Goal: Task Accomplishment & Management: Use online tool/utility

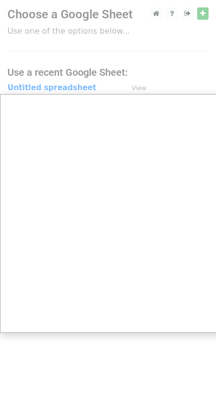
scroll to position [8, 0]
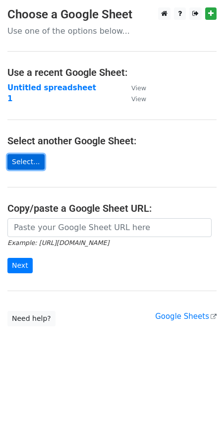
click at [24, 162] on link "Select..." at bounding box center [25, 161] width 37 height 15
click at [26, 161] on link "Select..." at bounding box center [25, 161] width 37 height 15
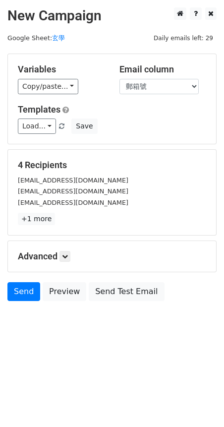
click at [180, 195] on div "selenachueh@gmail.com" at bounding box center [111, 190] width 203 height 11
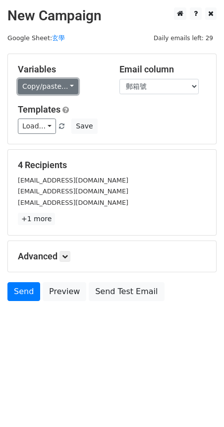
click at [47, 85] on link "Copy/paste..." at bounding box center [48, 86] width 60 height 15
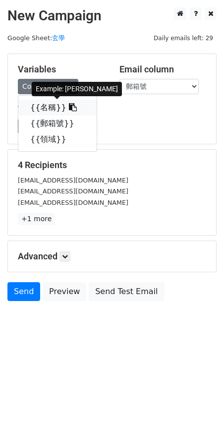
click at [69, 108] on icon at bounding box center [73, 107] width 8 height 8
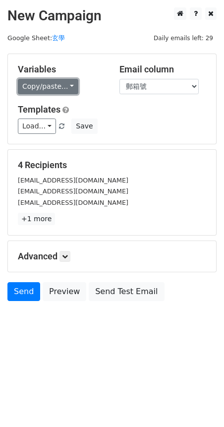
click at [57, 90] on link "Copy/paste..." at bounding box center [48, 86] width 60 height 15
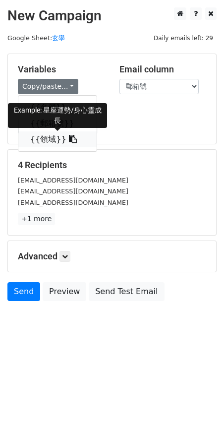
click at [69, 136] on icon at bounding box center [73, 139] width 8 height 8
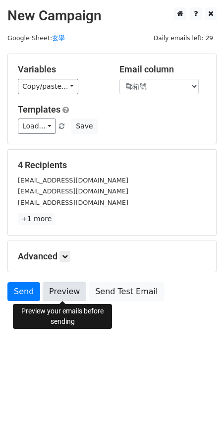
click at [66, 295] on link "Preview" at bounding box center [65, 291] width 44 height 19
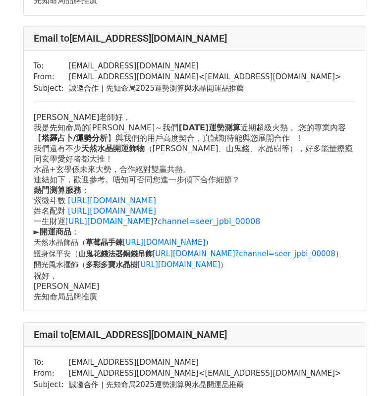
scroll to position [644, 0]
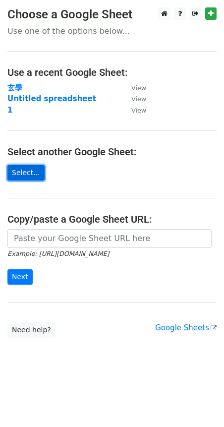
click at [31, 175] on link "Select..." at bounding box center [25, 172] width 37 height 15
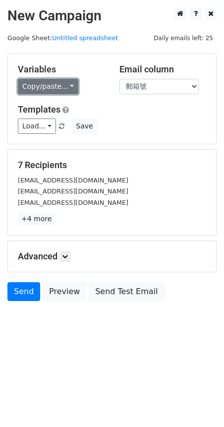
click at [53, 88] on link "Copy/paste..." at bounding box center [48, 86] width 60 height 15
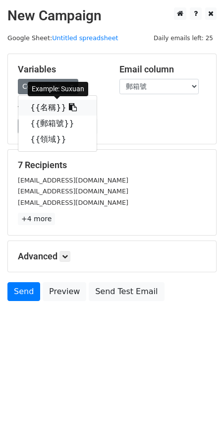
click at [58, 107] on link "{{名稱}}" at bounding box center [57, 108] width 78 height 16
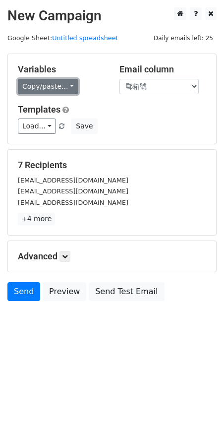
click at [60, 86] on link "Copy/paste..." at bounding box center [48, 86] width 60 height 15
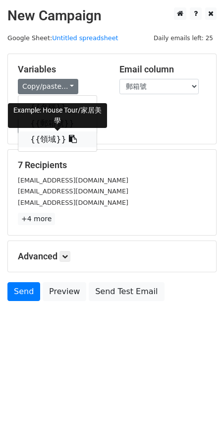
click at [69, 142] on icon at bounding box center [73, 139] width 8 height 8
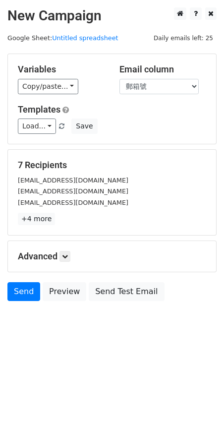
click at [133, 123] on div "Load... No templates saved Save" at bounding box center [111, 125] width 203 height 15
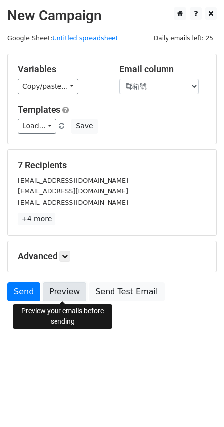
click at [62, 288] on link "Preview" at bounding box center [65, 291] width 44 height 19
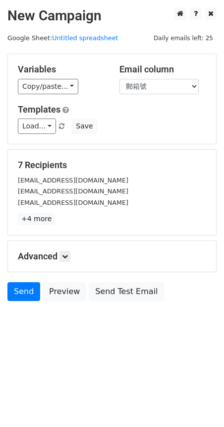
drag, startPoint x: 66, startPoint y: 328, endPoint x: 61, endPoint y: 326, distance: 5.6
click at [66, 328] on body "New Campaign Daily emails left: 25 Google Sheet: Untitled spreadsheet Variables…" at bounding box center [112, 176] width 224 height 338
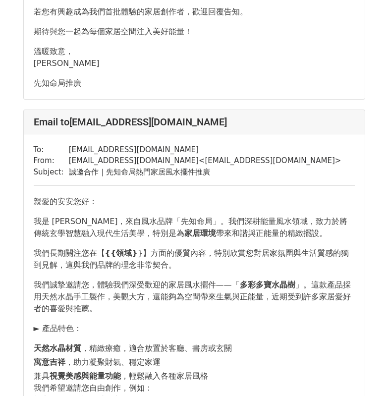
scroll to position [793, 0]
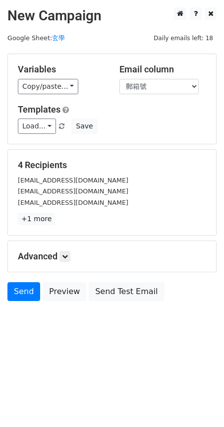
click at [146, 131] on div "Load... No templates saved Save" at bounding box center [111, 125] width 203 height 15
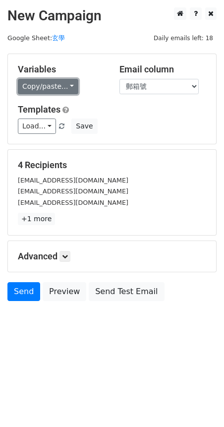
click at [58, 86] on link "Copy/paste..." at bounding box center [48, 86] width 60 height 15
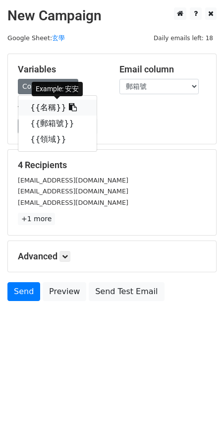
click at [69, 108] on icon at bounding box center [73, 107] width 8 height 8
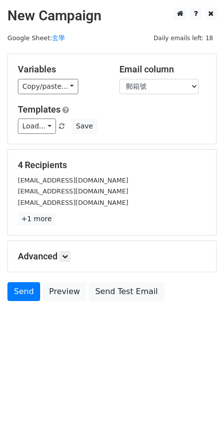
drag, startPoint x: 127, startPoint y: 168, endPoint x: 118, endPoint y: 171, distance: 9.6
click at [127, 168] on h5 "4 Recipients" at bounding box center [112, 165] width 188 height 11
drag, startPoint x: 69, startPoint y: 89, endPoint x: 63, endPoint y: 106, distance: 17.7
click at [69, 89] on link "Copy/paste..." at bounding box center [48, 86] width 60 height 15
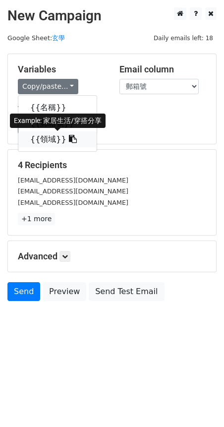
click at [69, 139] on icon at bounding box center [73, 139] width 8 height 8
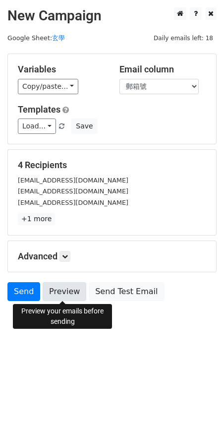
click at [60, 290] on link "Preview" at bounding box center [65, 291] width 44 height 19
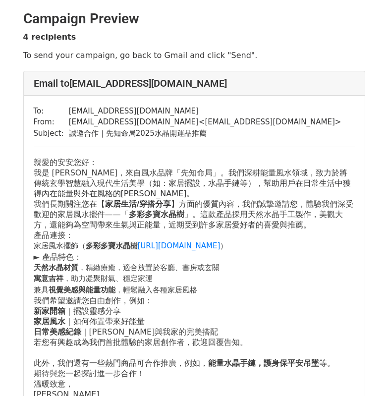
scroll to position [50, 0]
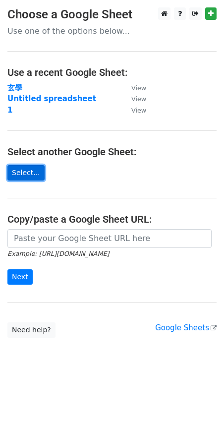
click at [36, 174] on link "Select..." at bounding box center [25, 172] width 37 height 15
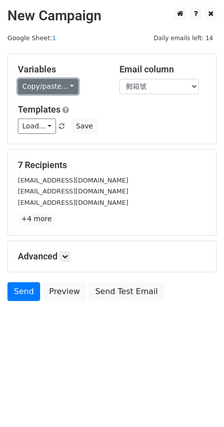
click at [69, 88] on link "Copy/paste..." at bounding box center [48, 86] width 60 height 15
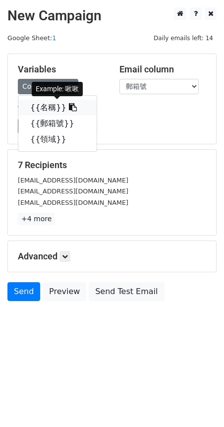
click at [69, 109] on icon at bounding box center [73, 107] width 8 height 8
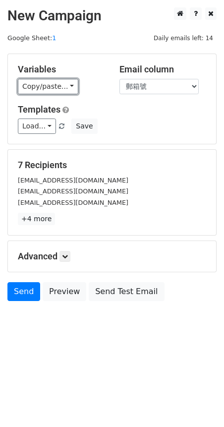
drag, startPoint x: 69, startPoint y: 90, endPoint x: 69, endPoint y: 109, distance: 19.3
click at [69, 89] on link "Copy/paste..." at bounding box center [48, 86] width 60 height 15
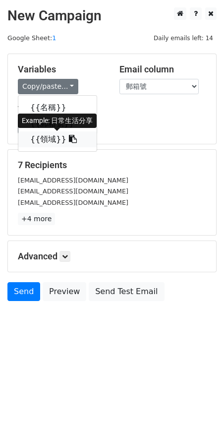
click at [69, 139] on icon at bounding box center [73, 139] width 8 height 8
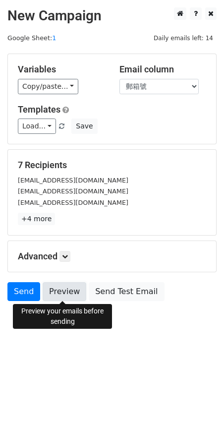
click at [70, 297] on link "Preview" at bounding box center [65, 291] width 44 height 19
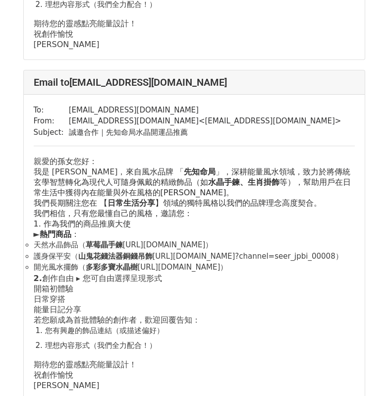
scroll to position [694, 0]
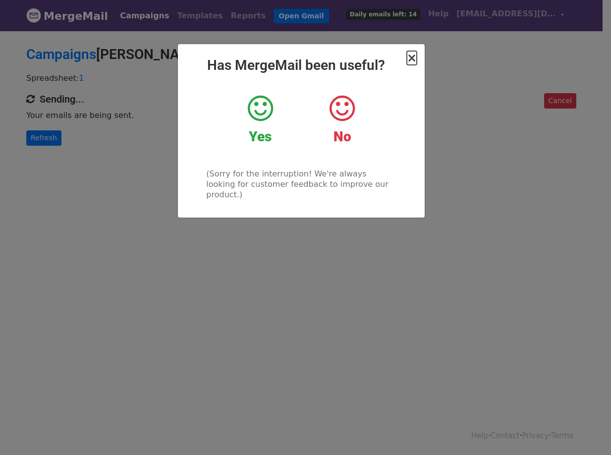
click at [414, 58] on span "×" at bounding box center [412, 58] width 10 height 14
